Goal: Check status: Check status

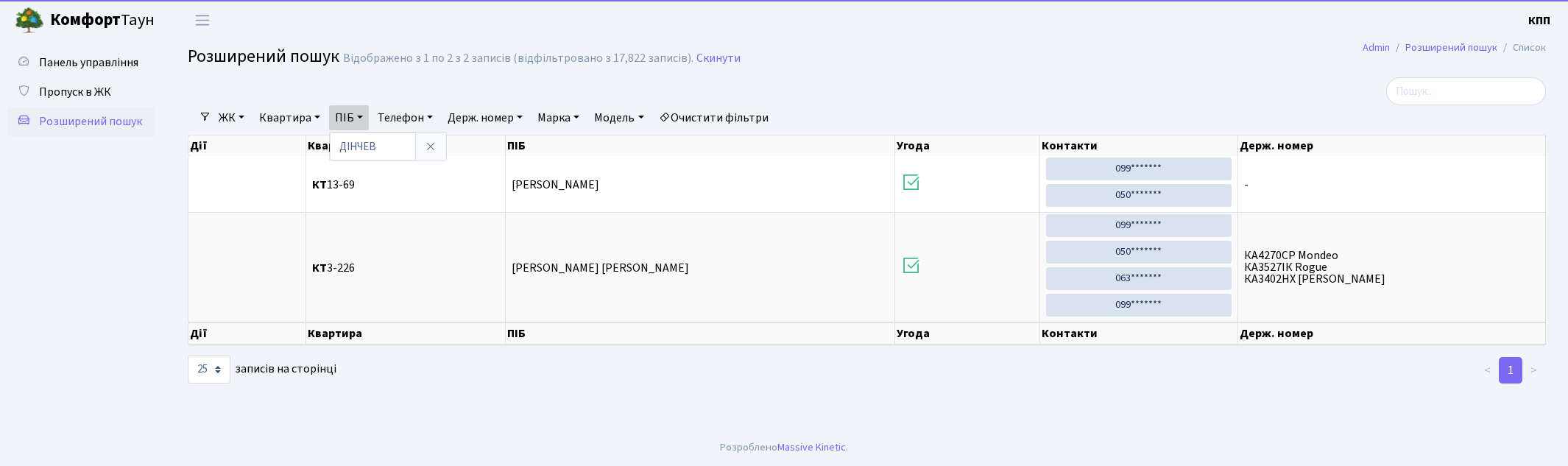
select select "25"
click at [75, 61] on span "Панель управління" at bounding box center [89, 63] width 99 height 16
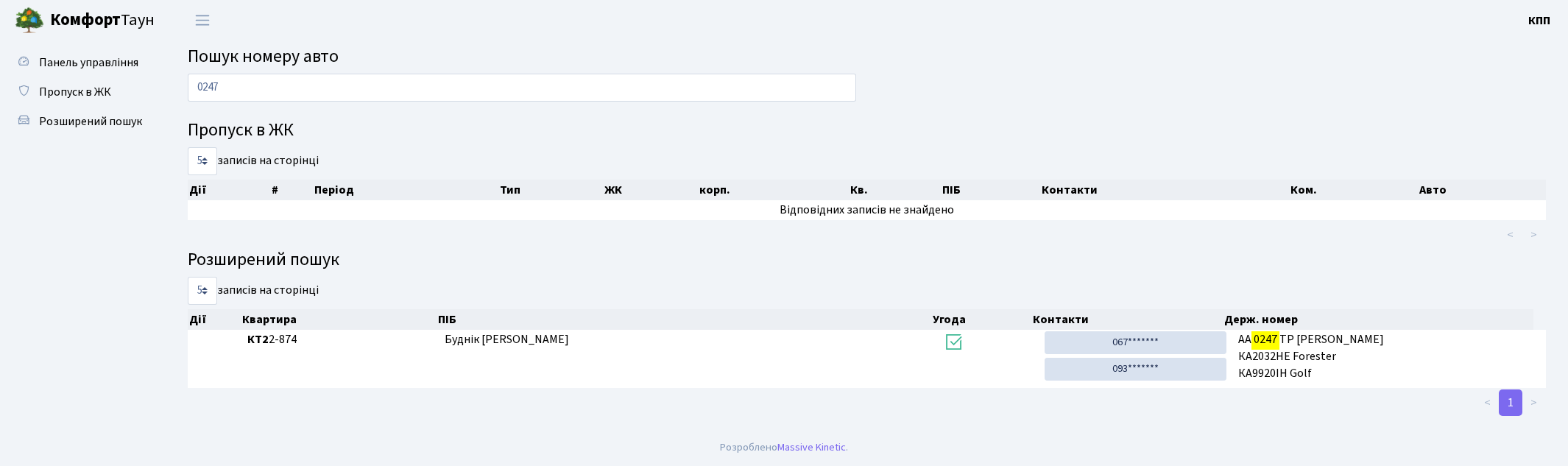
click at [291, 88] on input "0247" at bounding box center [522, 88] width 668 height 28
type input "0513"
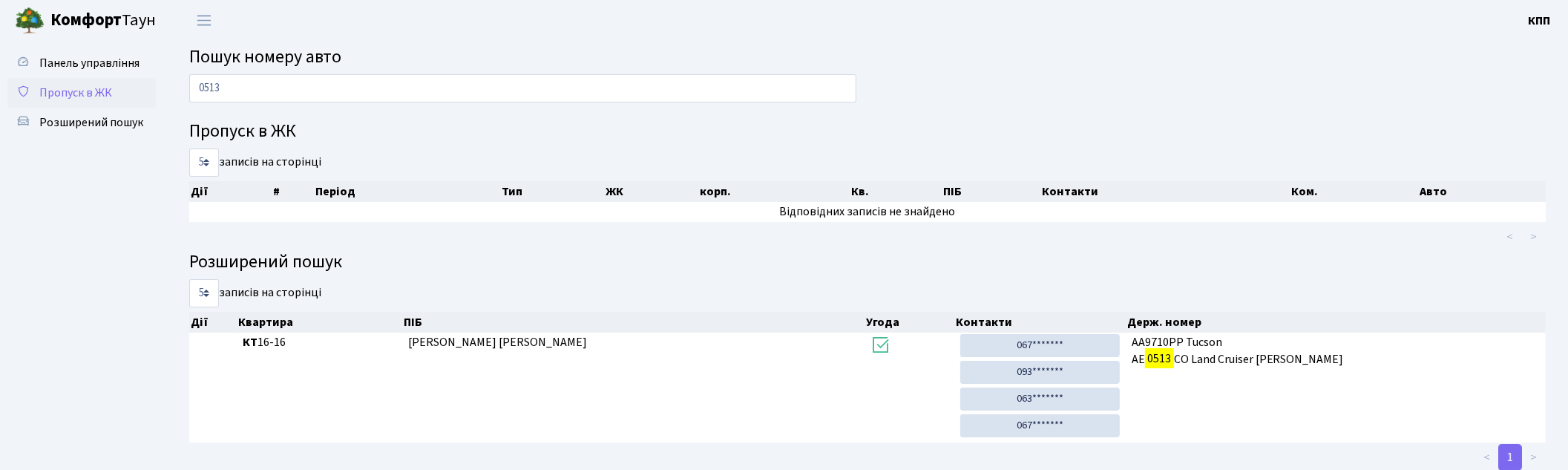
click at [75, 91] on span "Пропуск в ЖК" at bounding box center [75, 93] width 73 height 17
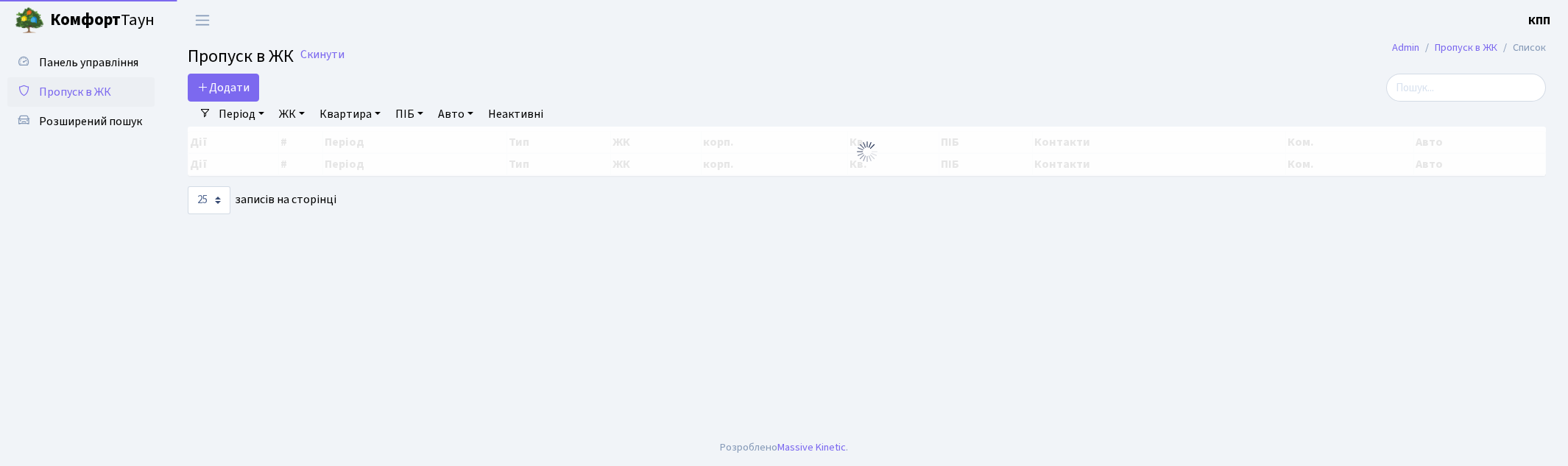
select select "25"
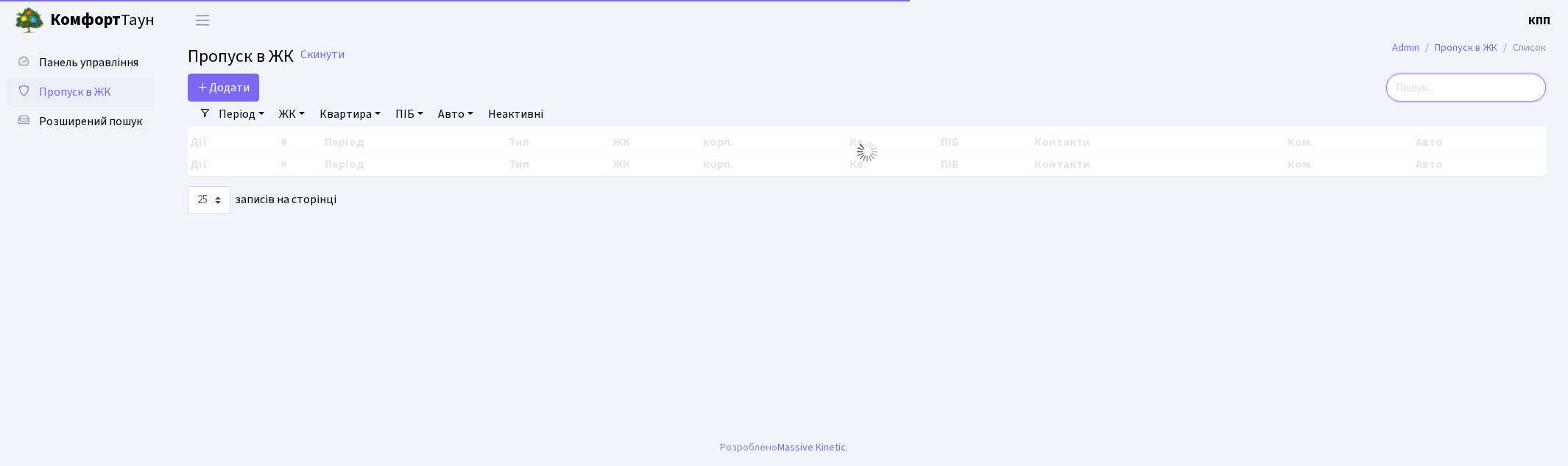
click at [1452, 89] on input "search" at bounding box center [1466, 88] width 160 height 28
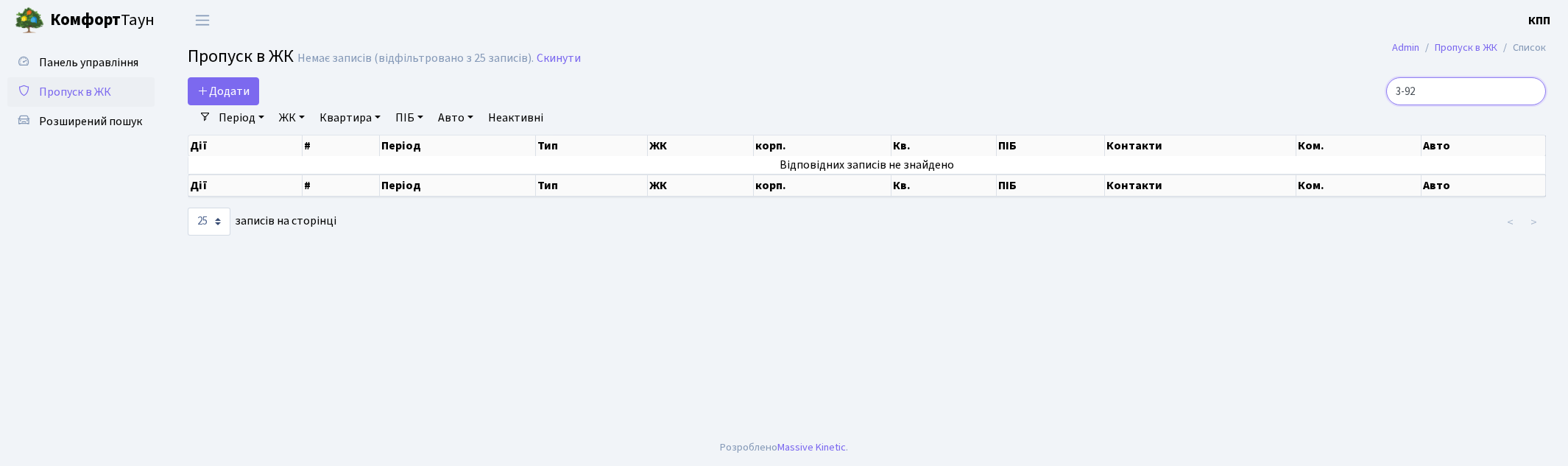
type input "3-92"
click at [256, 118] on link "Період" at bounding box center [241, 117] width 57 height 25
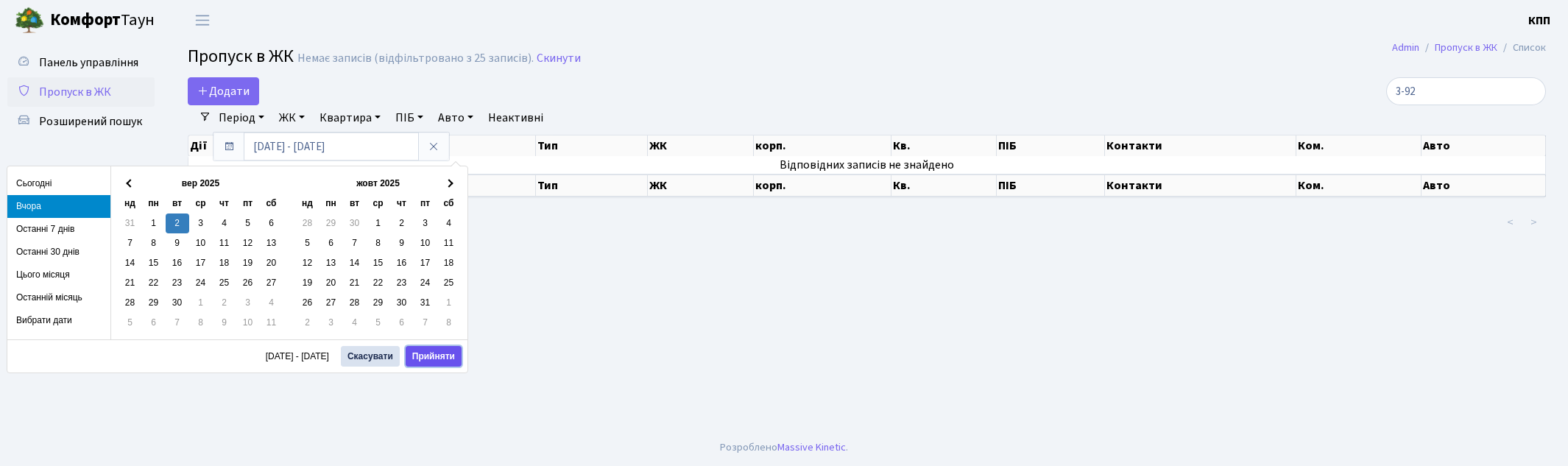
click at [440, 361] on button "Прийняти" at bounding box center [433, 356] width 56 height 21
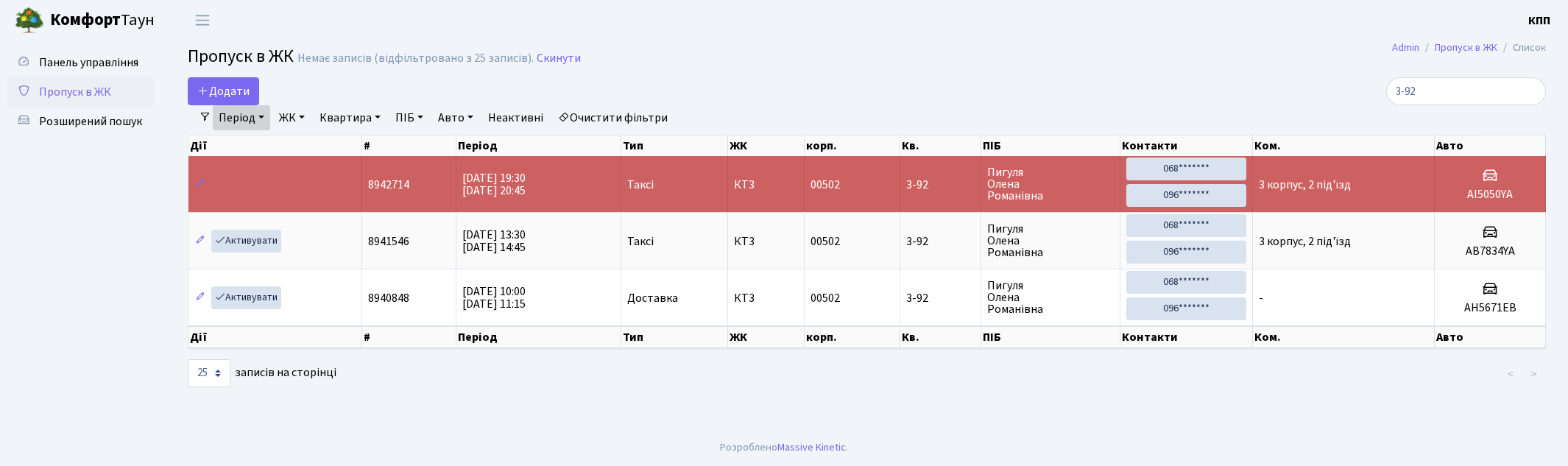
click at [55, 89] on span "Пропуск в ЖК" at bounding box center [75, 92] width 72 height 16
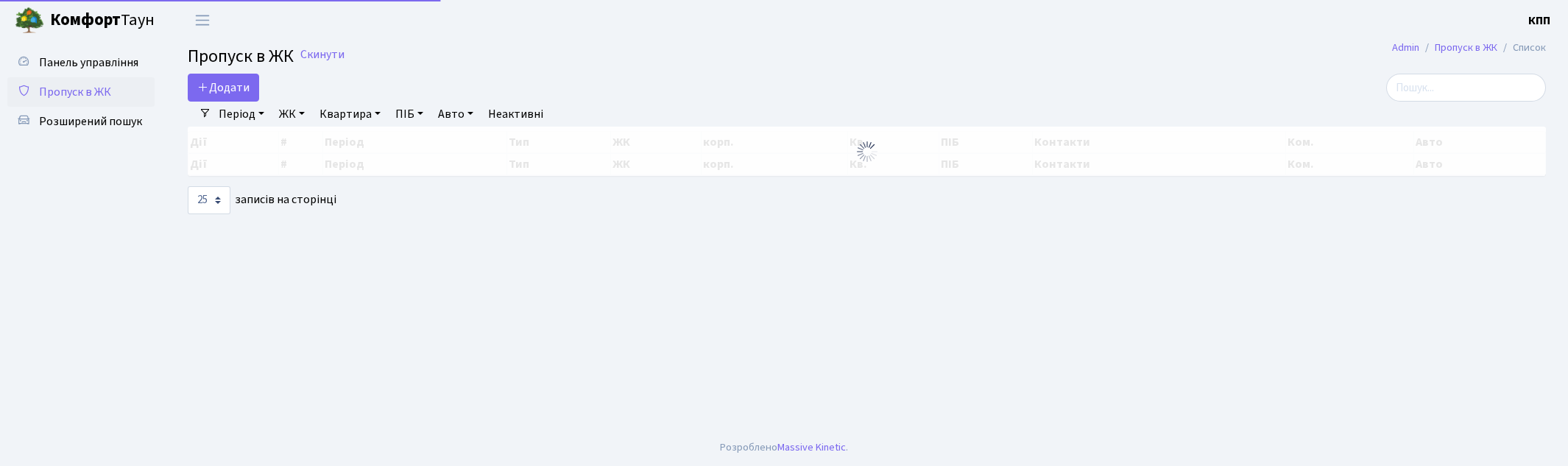
select select "25"
click at [1488, 92] on input "search" at bounding box center [1466, 88] width 160 height 28
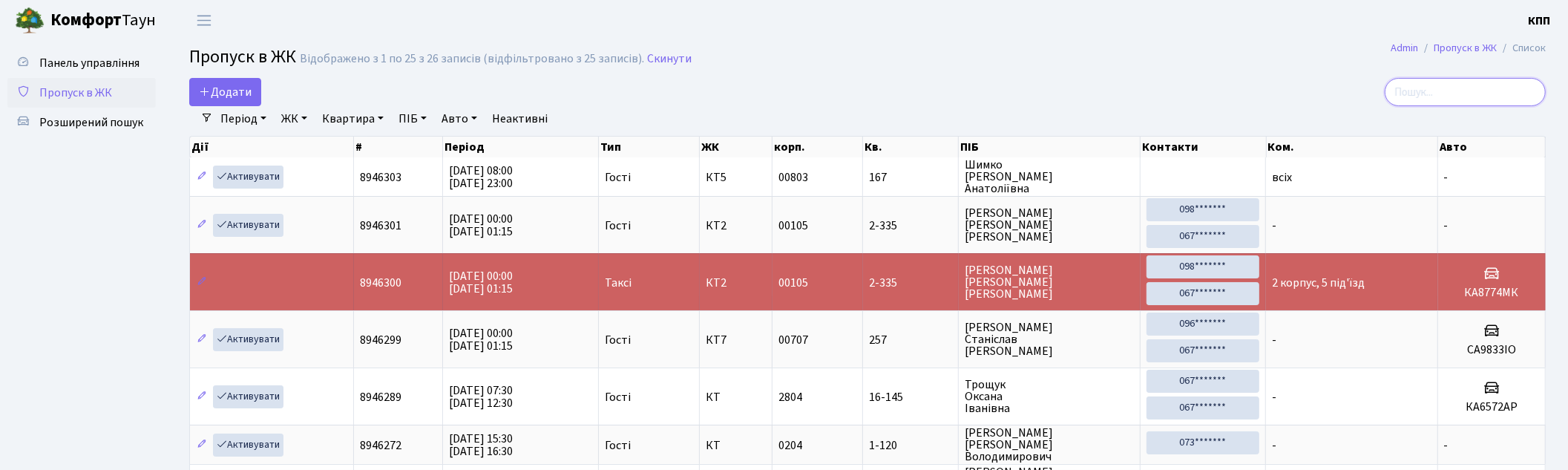
click at [1422, 92] on input "search" at bounding box center [1465, 92] width 161 height 29
